Goal: Information Seeking & Learning: Learn about a topic

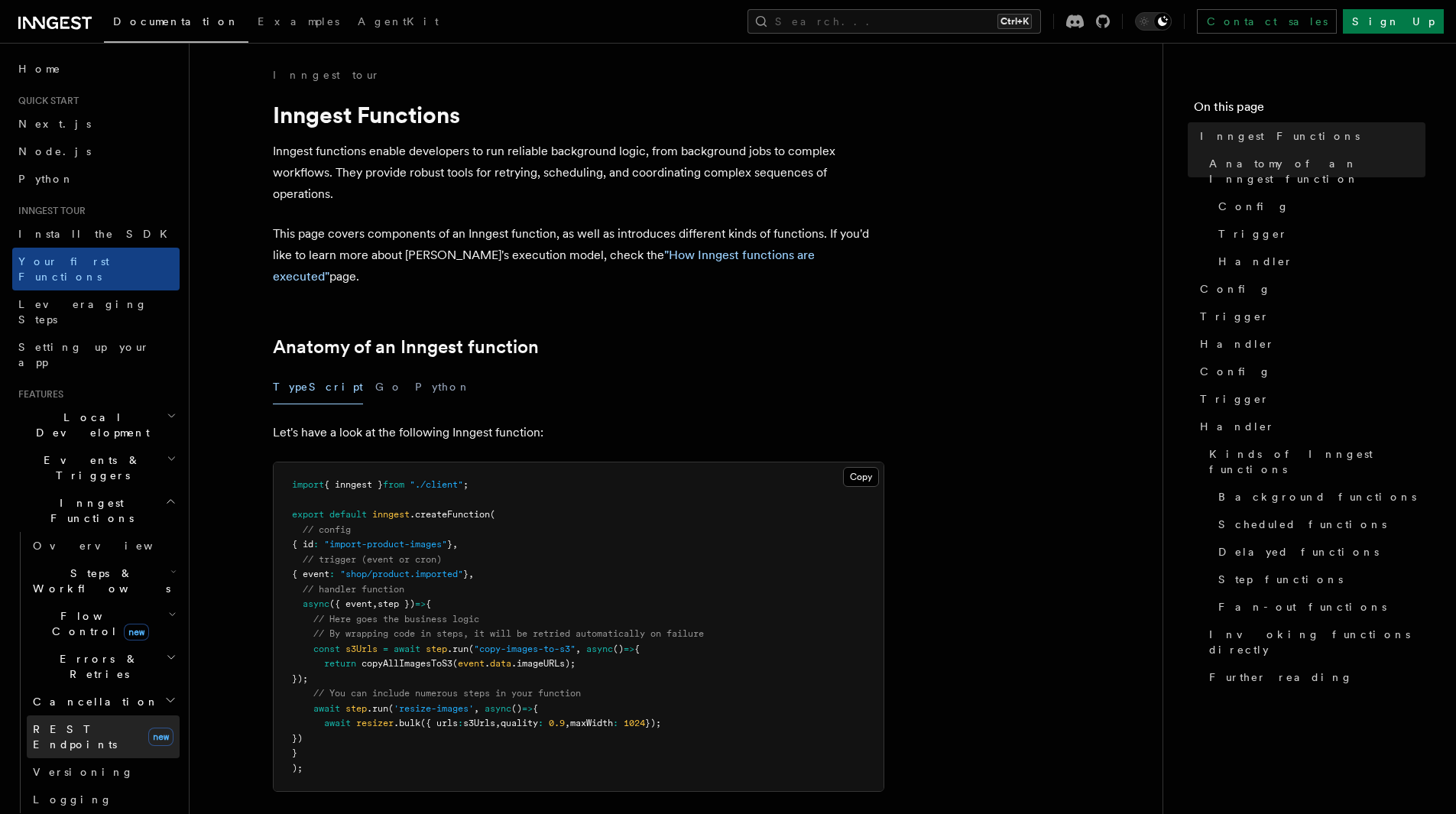
click at [99, 716] on link "REST Endpoints new" at bounding box center [103, 737] width 153 height 43
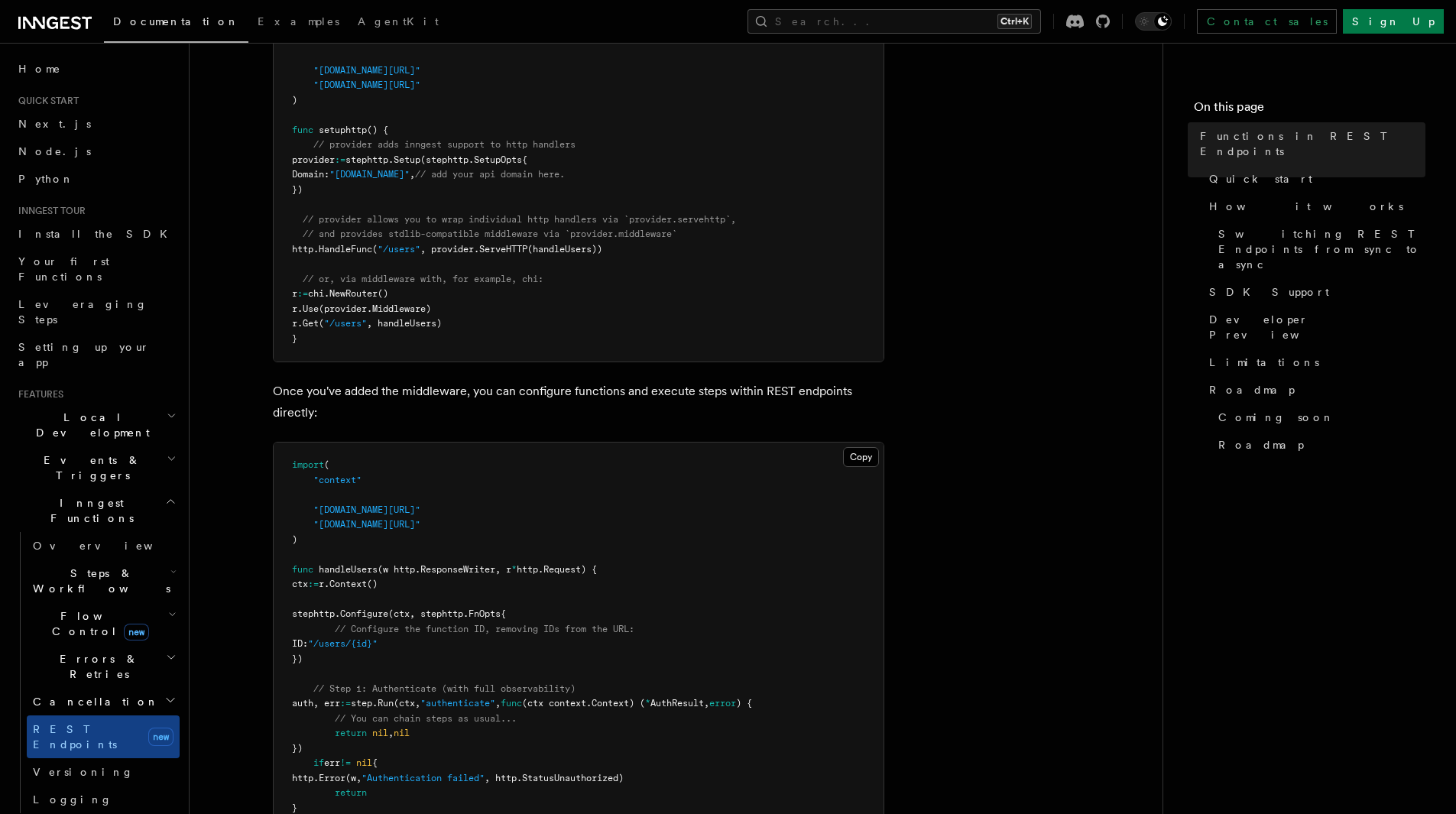
scroll to position [787, 0]
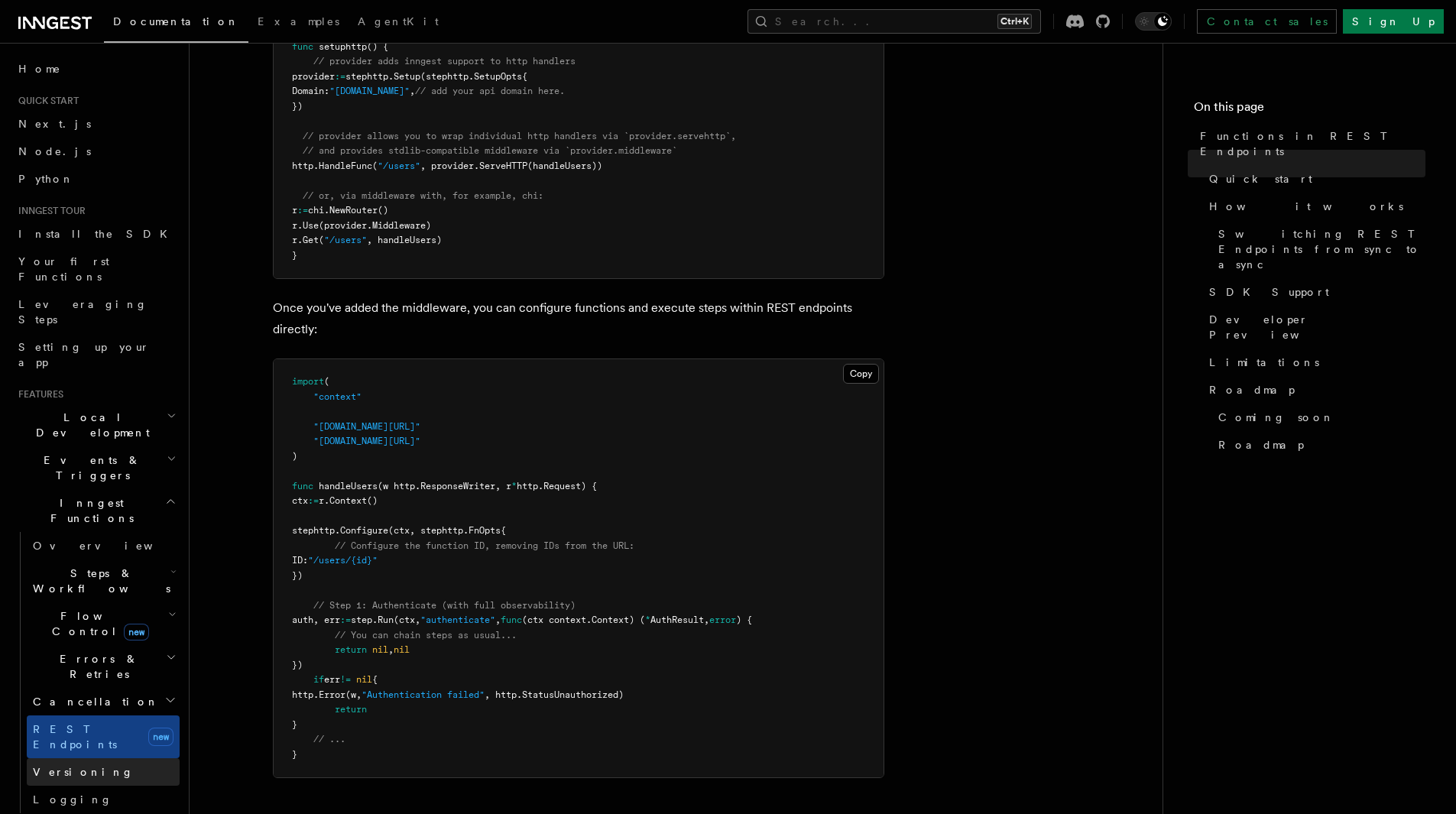
click at [102, 758] on link "Versioning" at bounding box center [103, 772] width 153 height 28
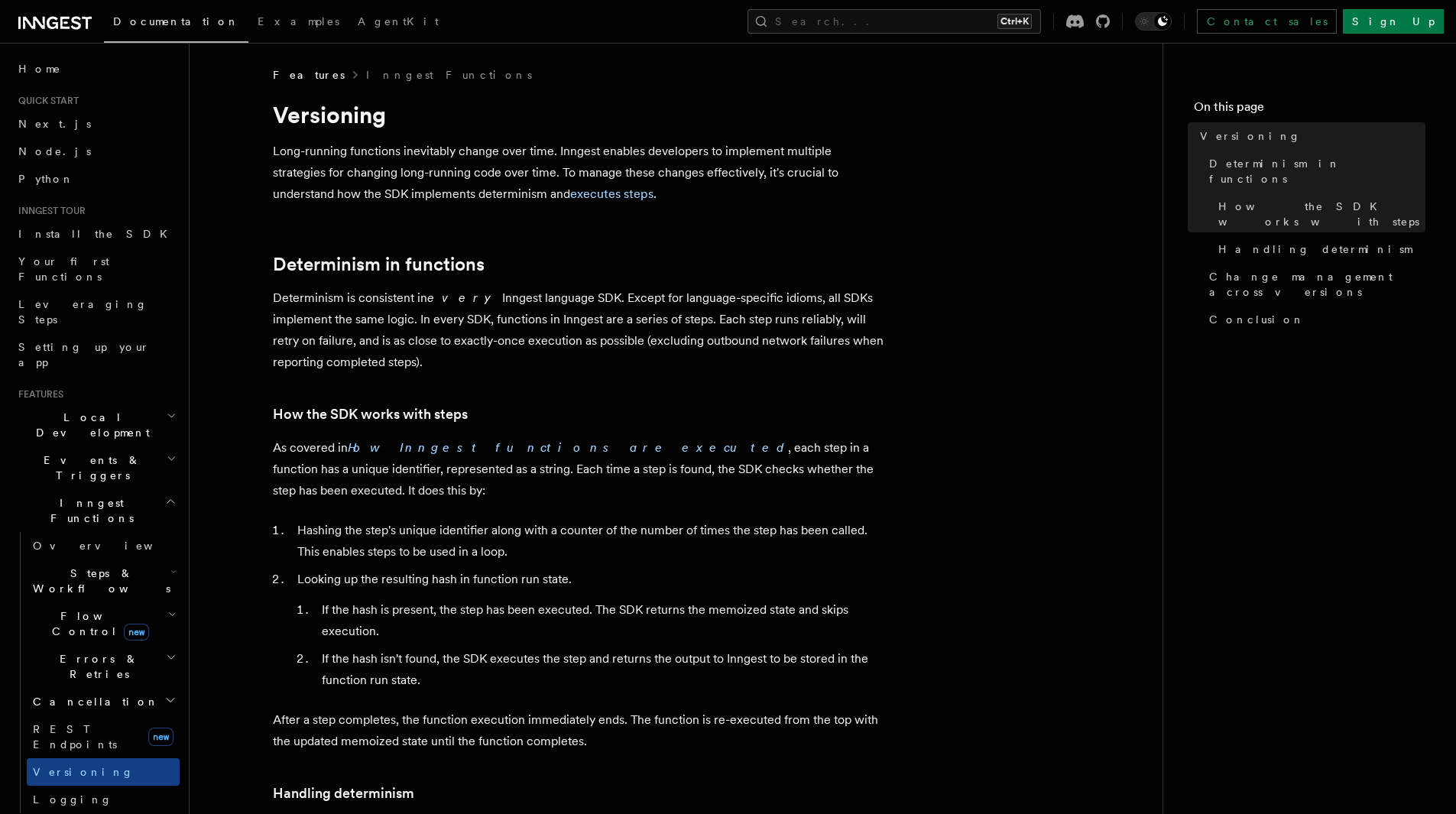
click at [77, 693] on span "Cancellation" at bounding box center [93, 701] width 132 height 16
click at [73, 608] on span "Flow Control new" at bounding box center [98, 623] width 141 height 30
click at [82, 565] on span "Steps & Workflows" at bounding box center [98, 580] width 144 height 30
click at [78, 602] on link "Overview" at bounding box center [110, 616] width 139 height 28
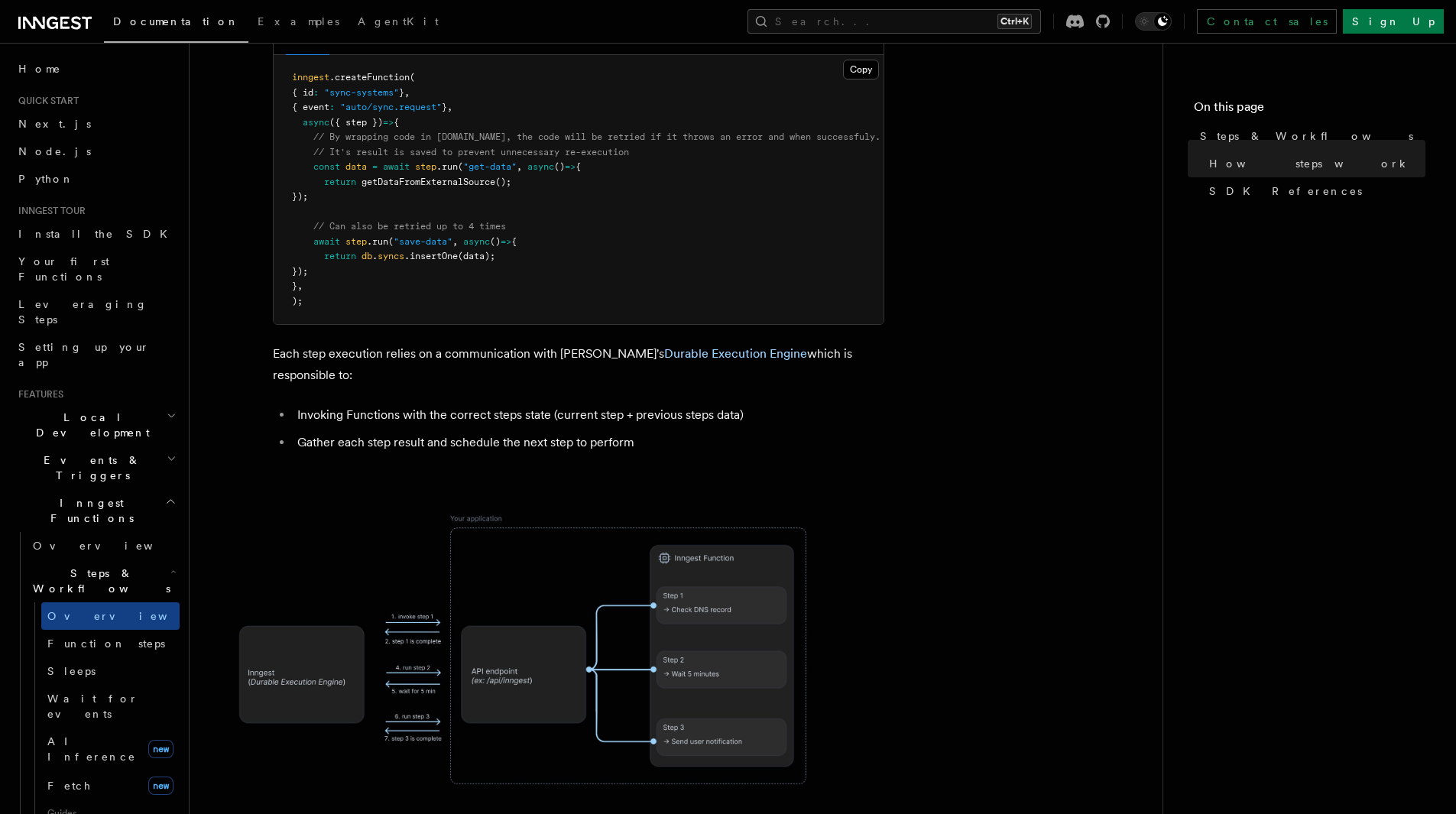
scroll to position [811, 0]
